Goal: Check status: Check status

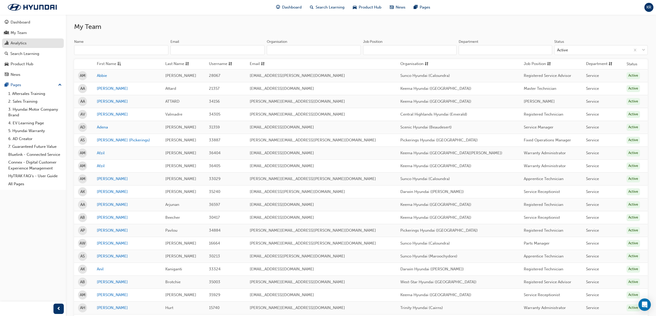
click at [25, 41] on div "Analytics" at bounding box center [19, 43] width 16 height 6
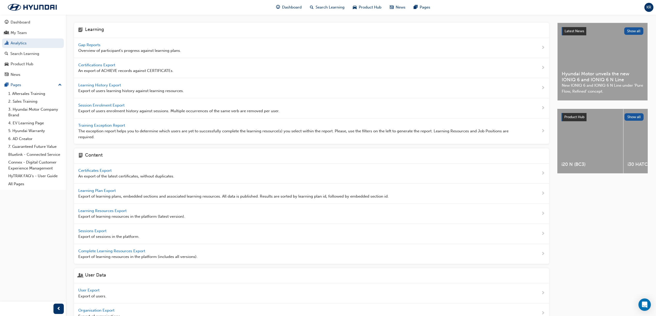
click at [101, 44] on span "Gap Reports" at bounding box center [89, 45] width 23 height 5
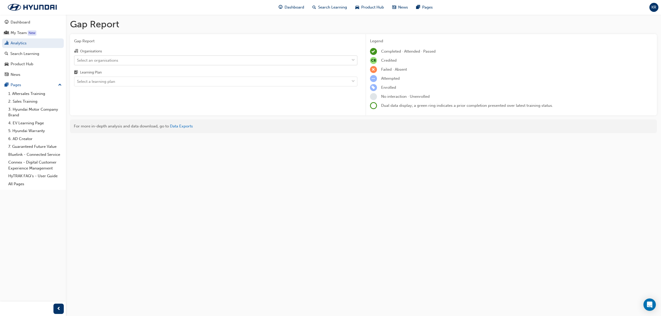
click at [117, 59] on div "Select an organisations" at bounding box center [97, 60] width 41 height 6
click at [78, 59] on input "Organisations Select an organisations" at bounding box center [77, 60] width 1 height 4
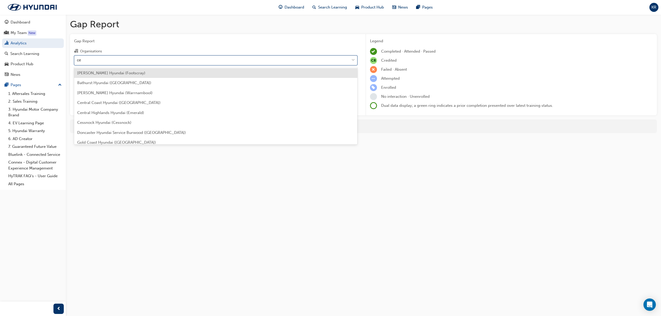
type input "cen"
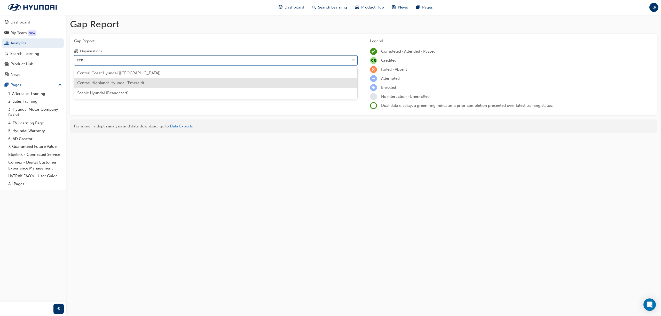
click at [105, 83] on span "Central Highlands Hyundai (Emerald)" at bounding box center [110, 83] width 67 height 5
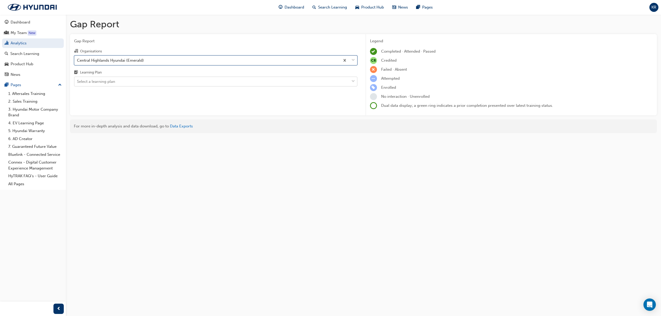
click at [103, 84] on div "Select a learning plan" at bounding box center [96, 82] width 38 height 6
click at [78, 84] on input "Learning Plan Select a learning plan" at bounding box center [77, 81] width 1 height 4
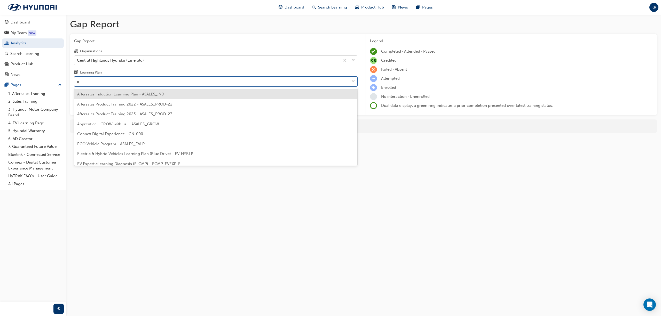
type input "ec"
click at [103, 92] on span "ECO Vehicle Program - ASALES_EVLP" at bounding box center [110, 94] width 67 height 5
